Goal: Browse casually: Explore the website without a specific task or goal

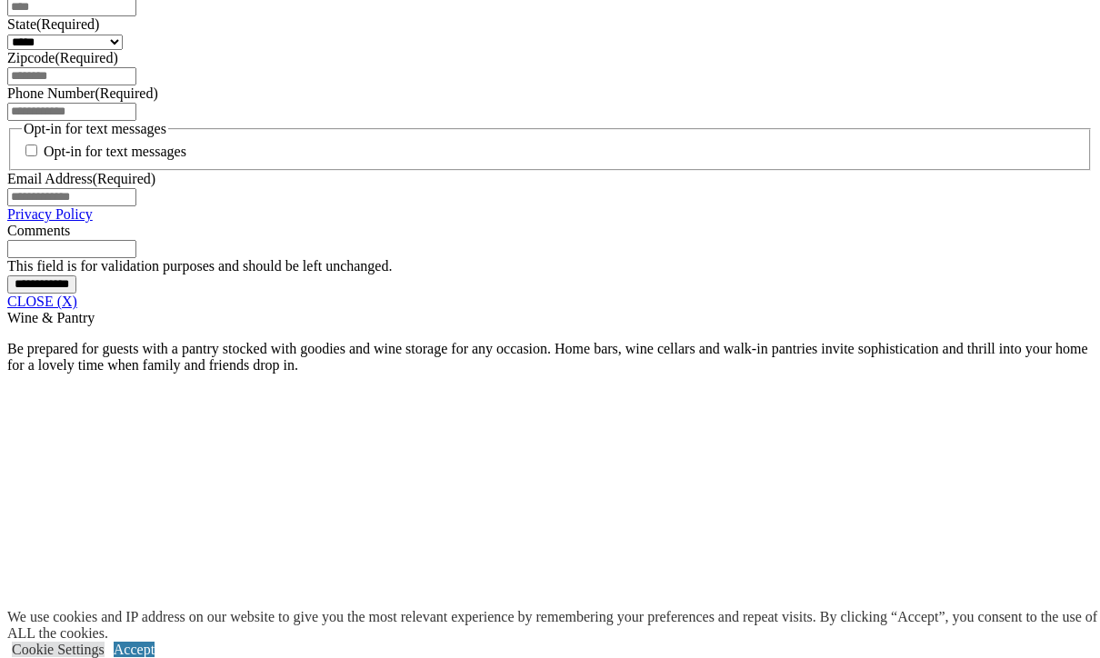
scroll to position [1377, 0]
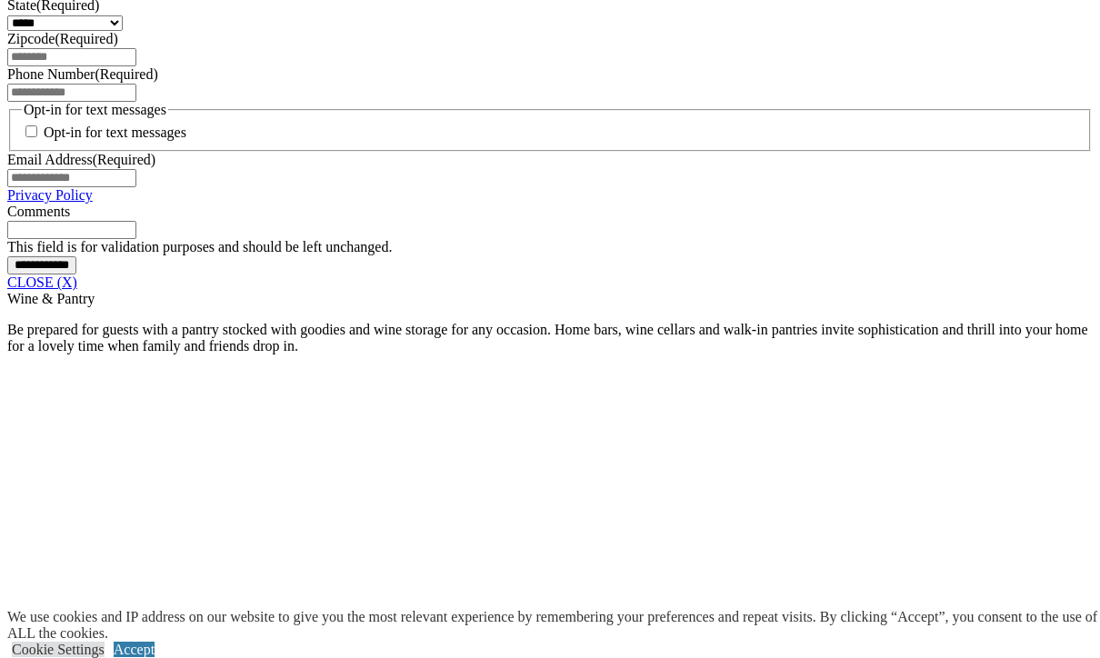
click at [77, 290] on link "CLOSE (X)" at bounding box center [42, 282] width 70 height 15
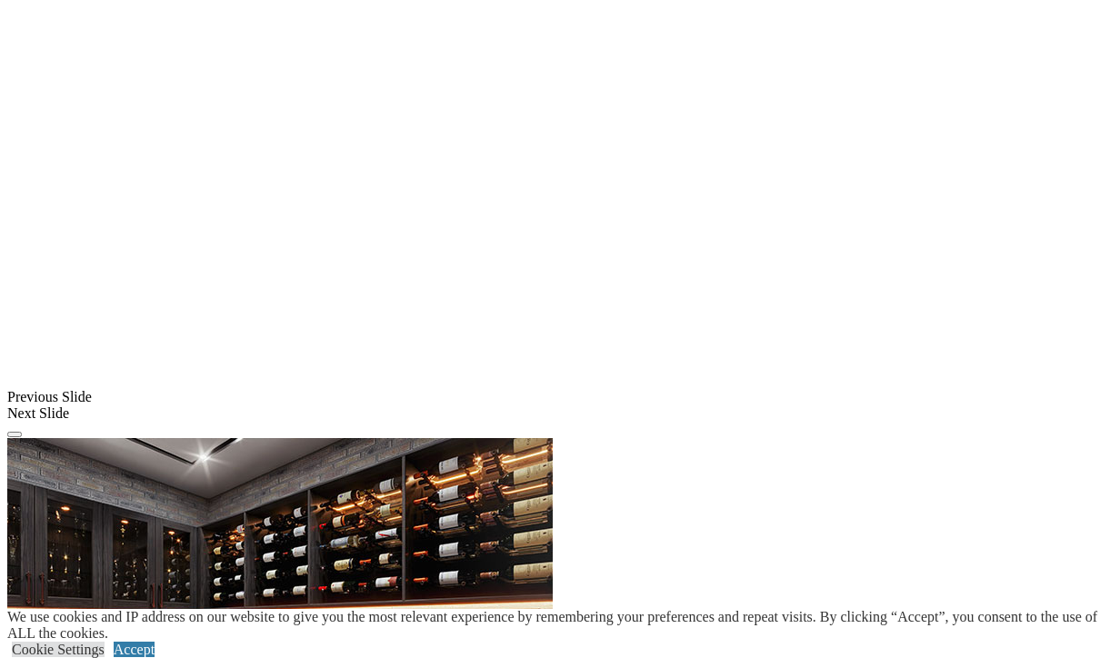
scroll to position [1318, 0]
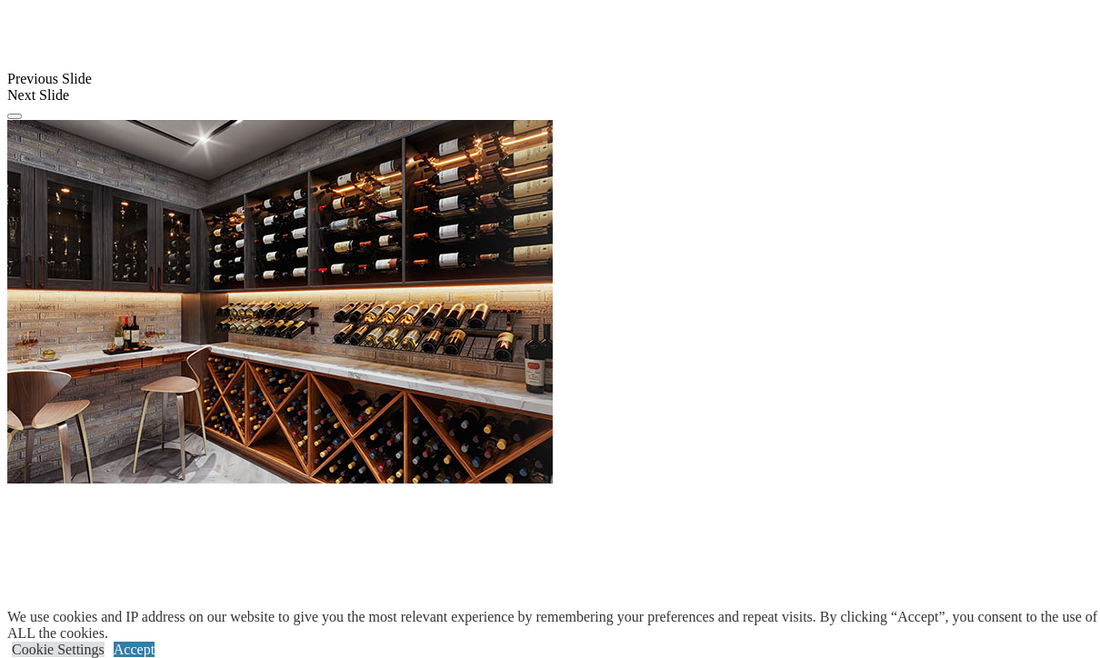
scroll to position [1726, 0]
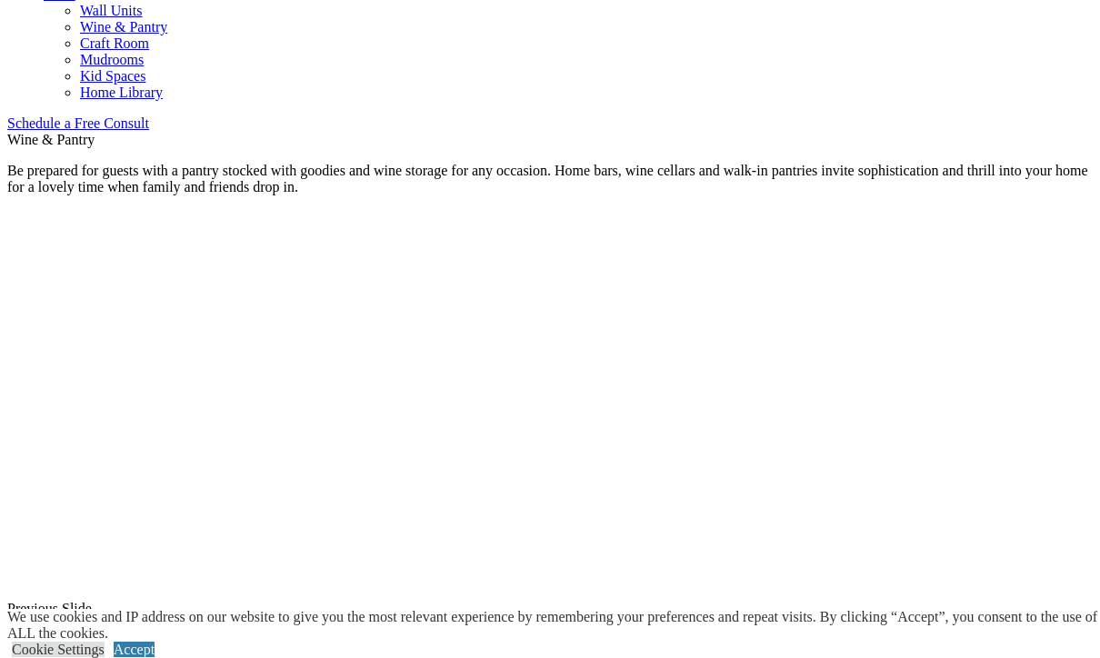
scroll to position [1132, 0]
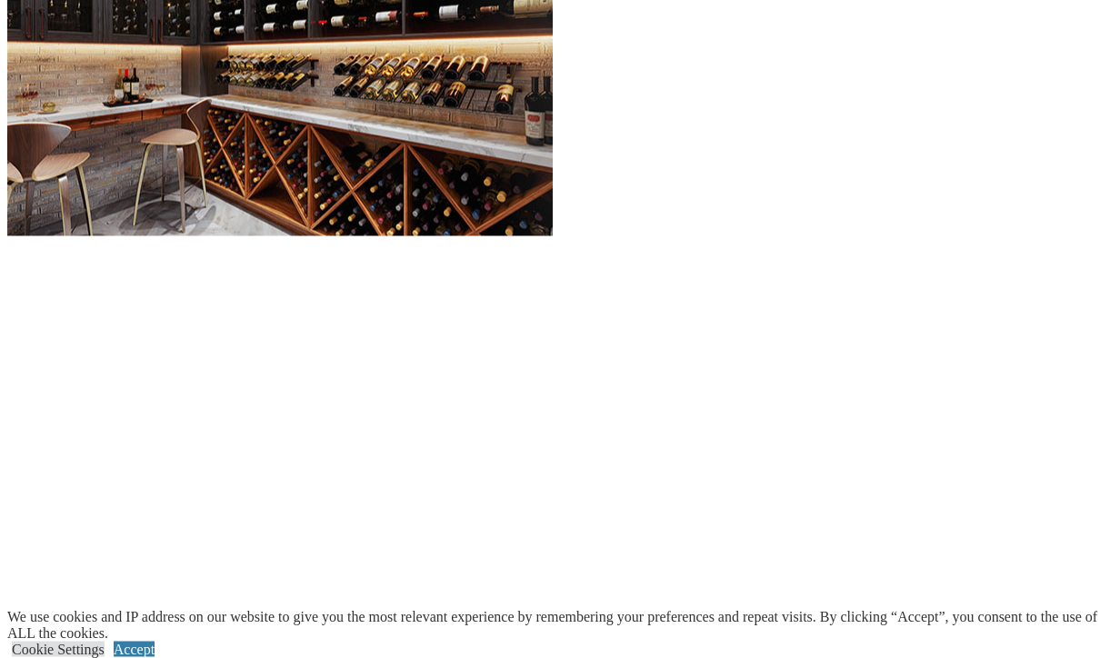
scroll to position [1885, 0]
